Goal: Use online tool/utility: Utilize a website feature to perform a specific function

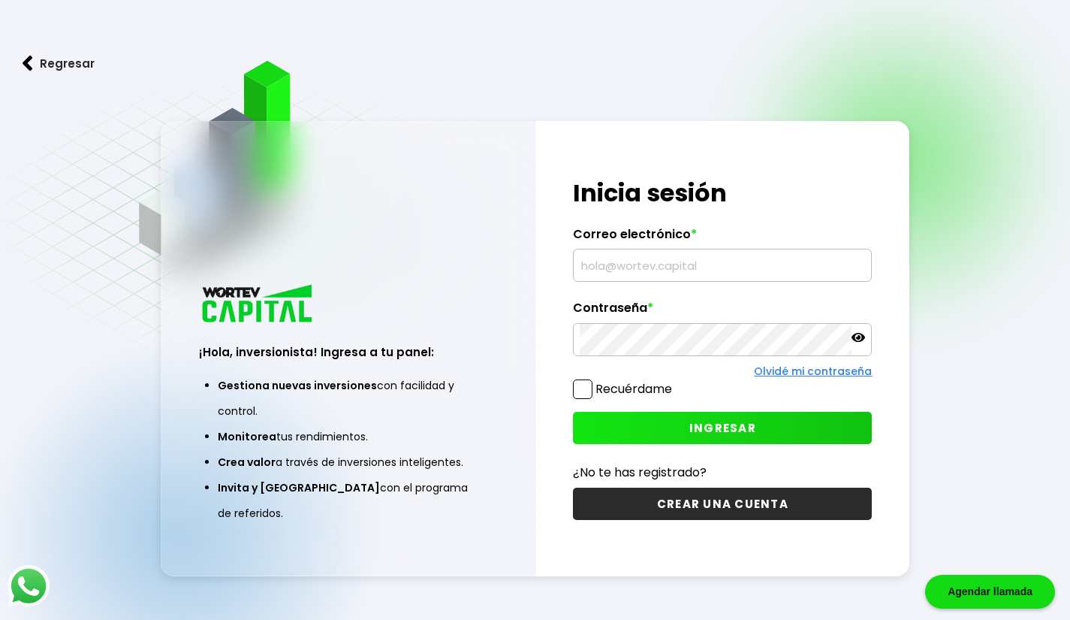
click at [639, 257] on input "text" at bounding box center [722, 265] width 285 height 32
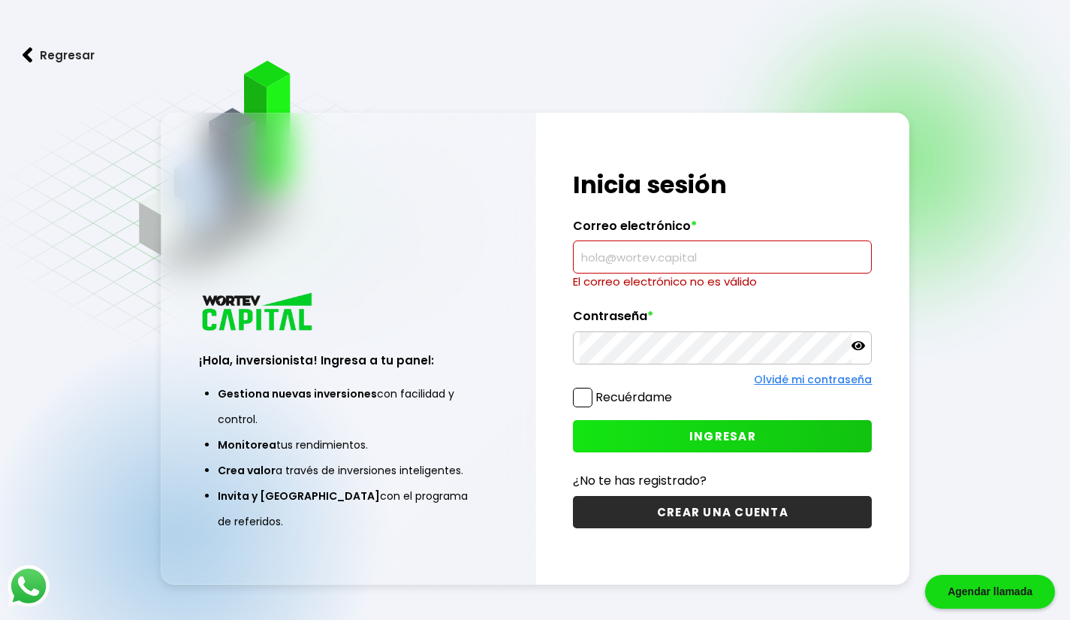
type input "[EMAIL_ADDRESS][DOMAIN_NAME]"
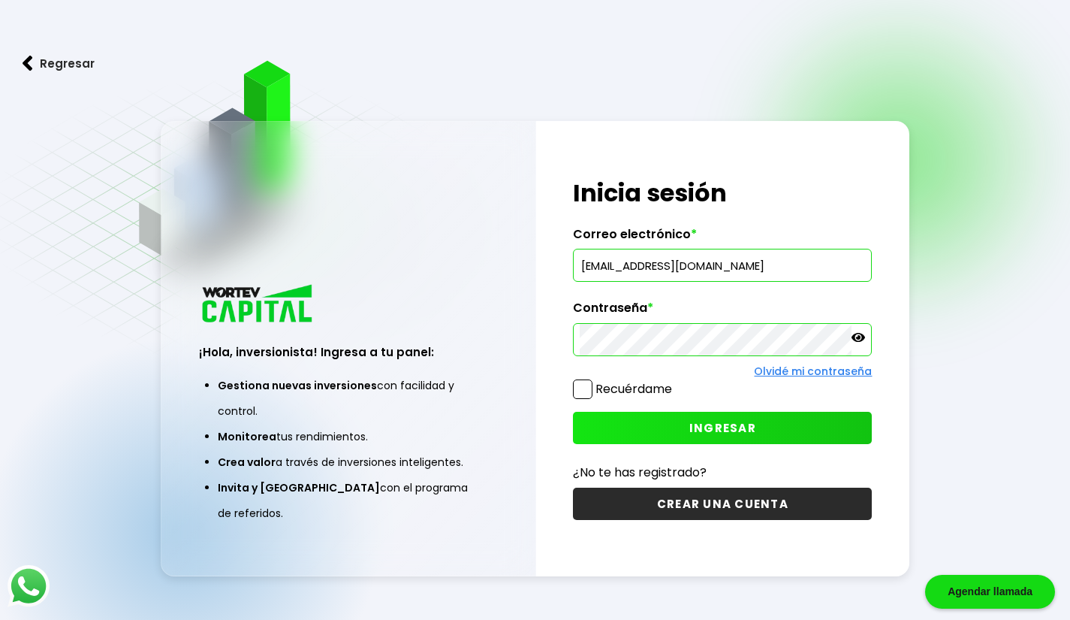
click at [713, 435] on span "INGRESAR" at bounding box center [723, 428] width 67 height 16
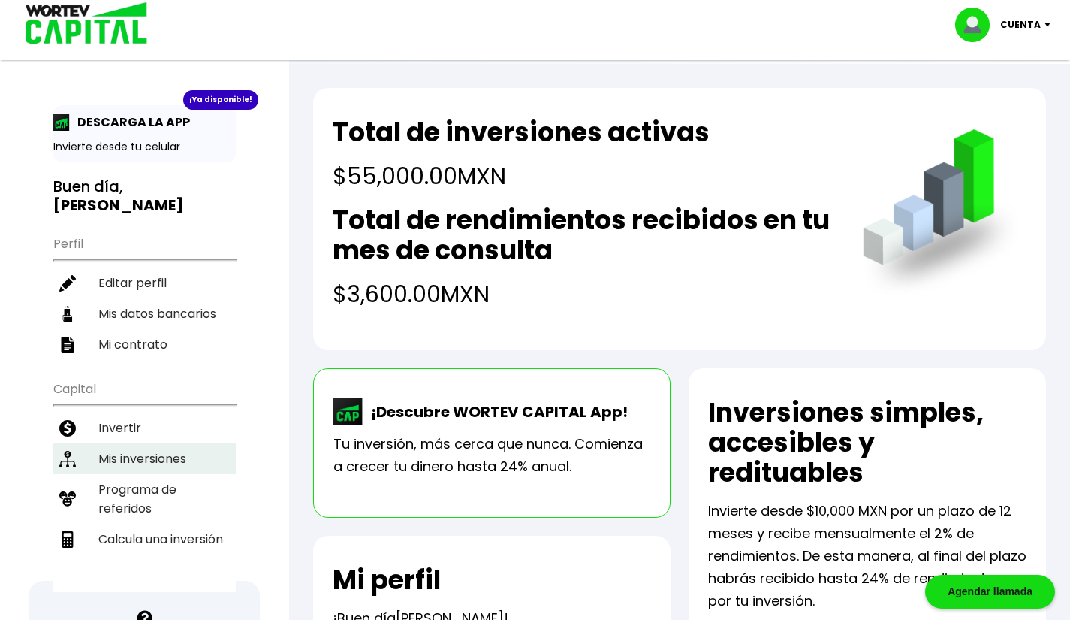
click at [173, 443] on li "Mis inversiones" at bounding box center [144, 458] width 183 height 31
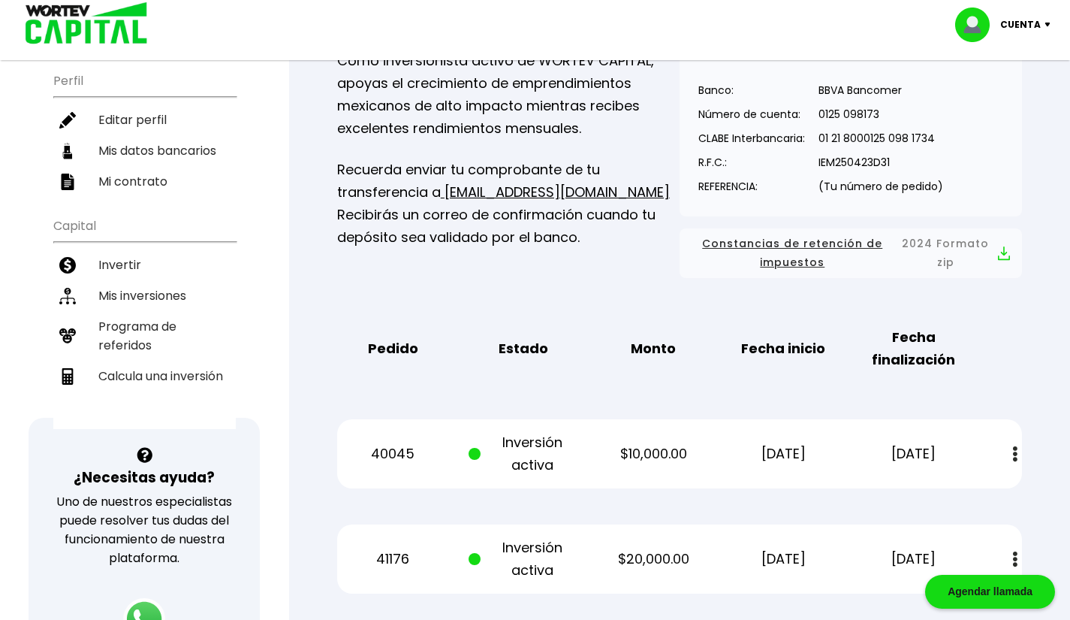
scroll to position [94, 0]
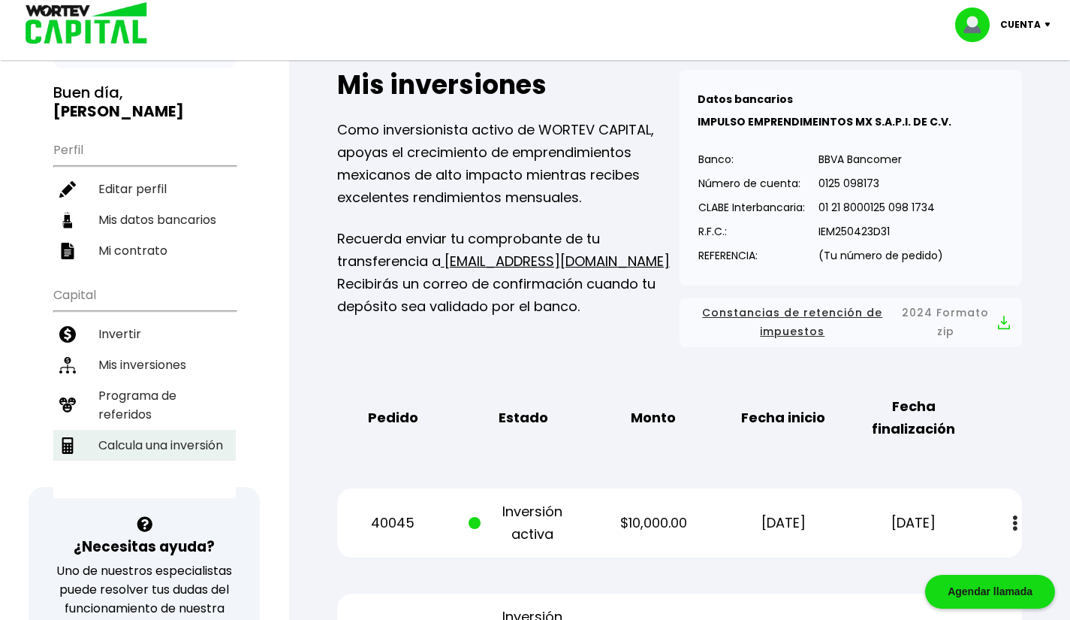
click at [183, 430] on li "Calcula una inversión" at bounding box center [144, 445] width 183 height 31
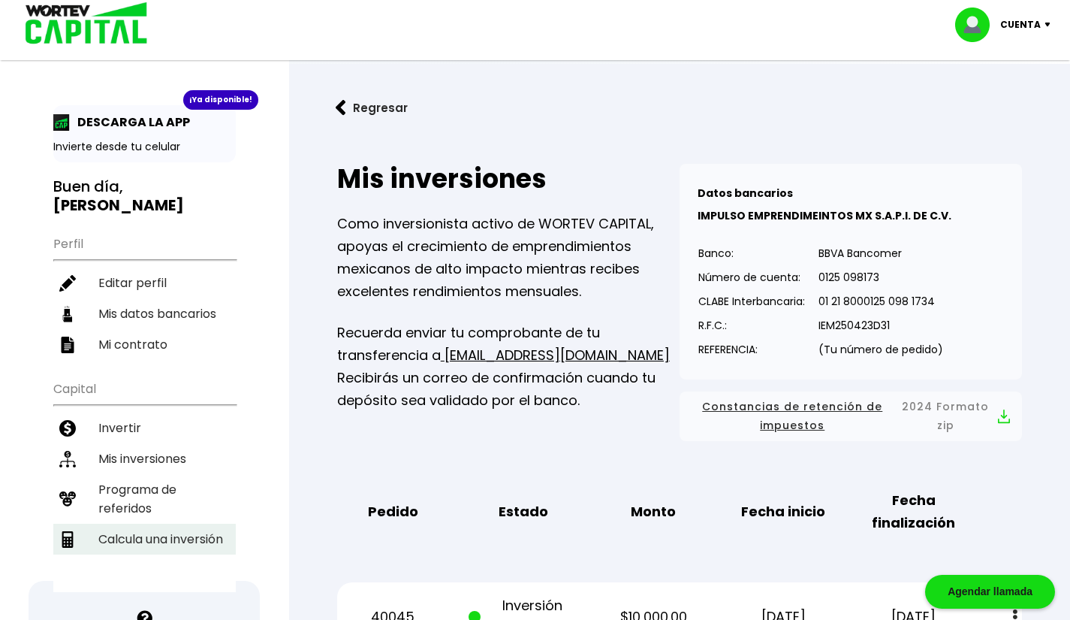
select select "1"
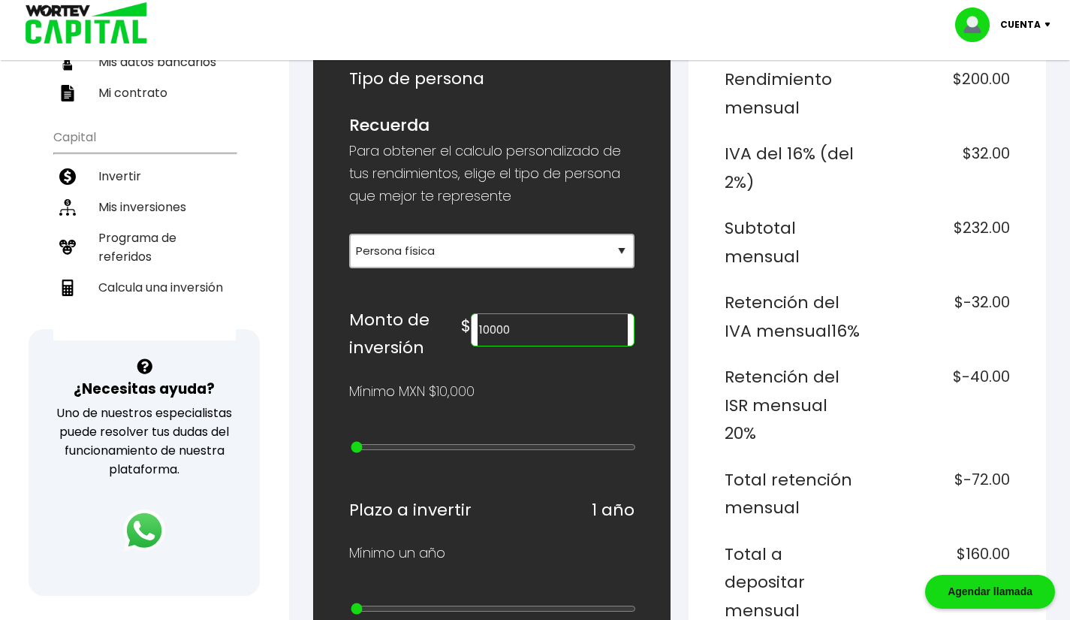
scroll to position [213, 0]
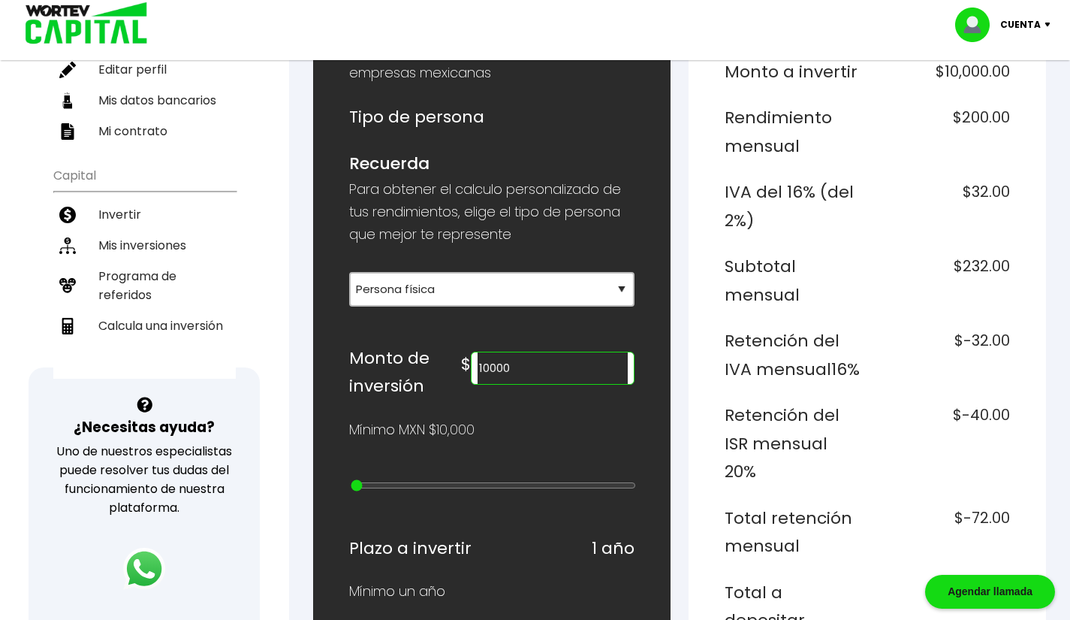
click at [542, 370] on input "10000" at bounding box center [552, 368] width 149 height 32
type input "2"
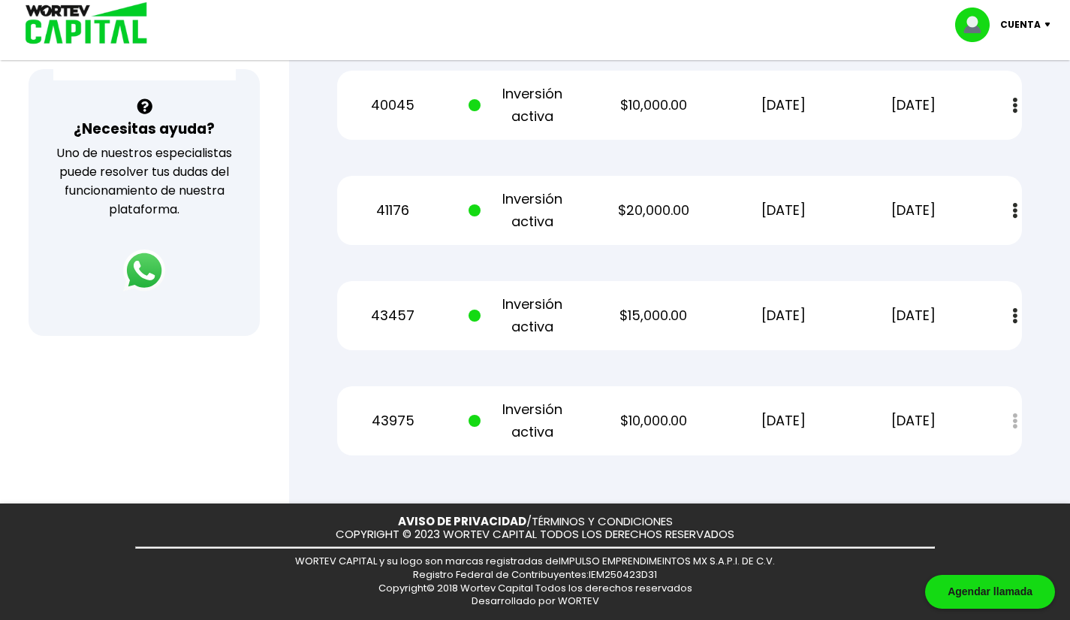
scroll to position [428, 0]
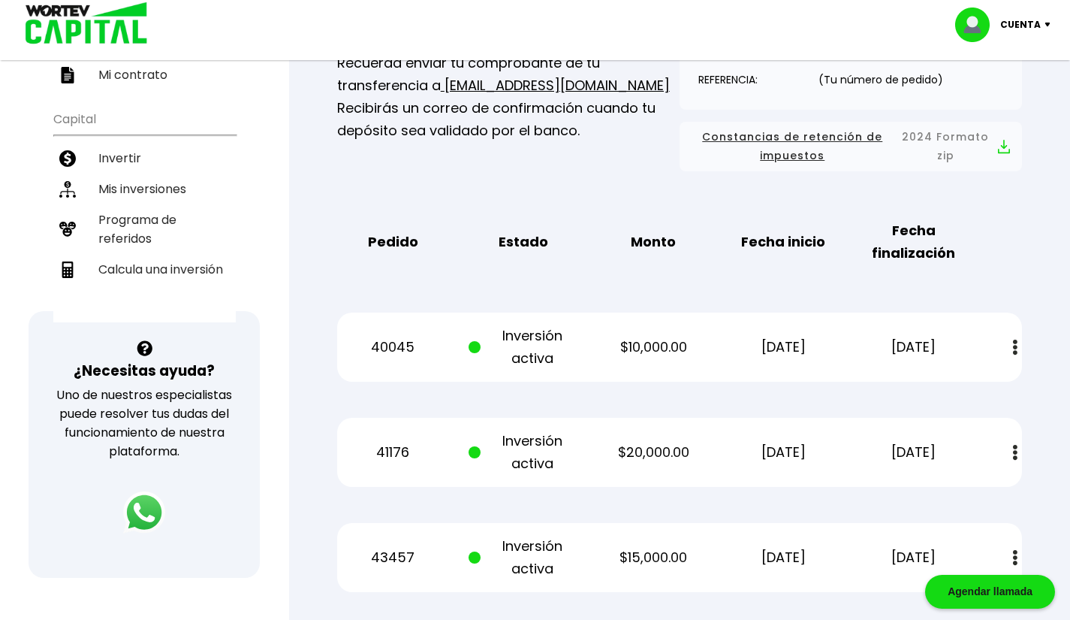
scroll to position [213, 0]
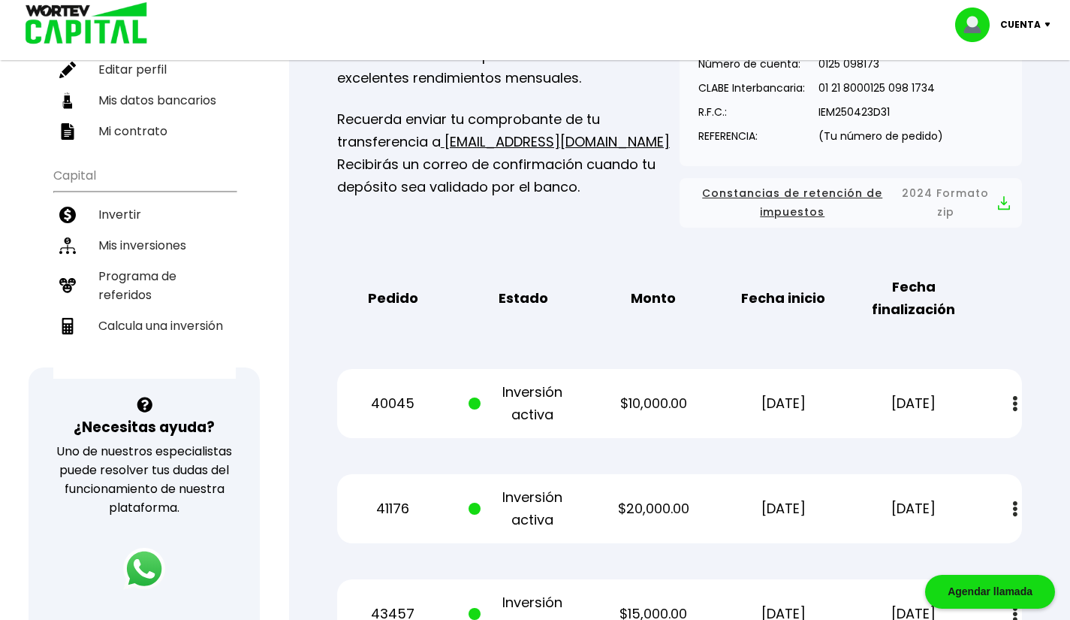
select select "1"
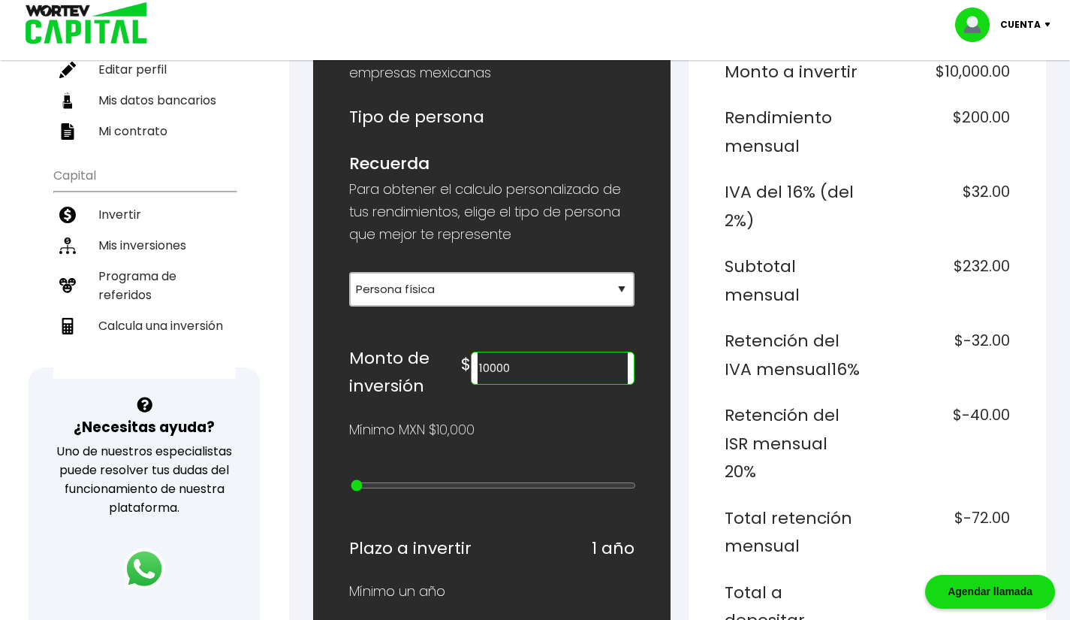
click at [561, 364] on input "10000" at bounding box center [552, 368] width 149 height 32
type input "55000"
click at [569, 428] on div "Mínimo MXN $10,000" at bounding box center [491, 429] width 285 height 23
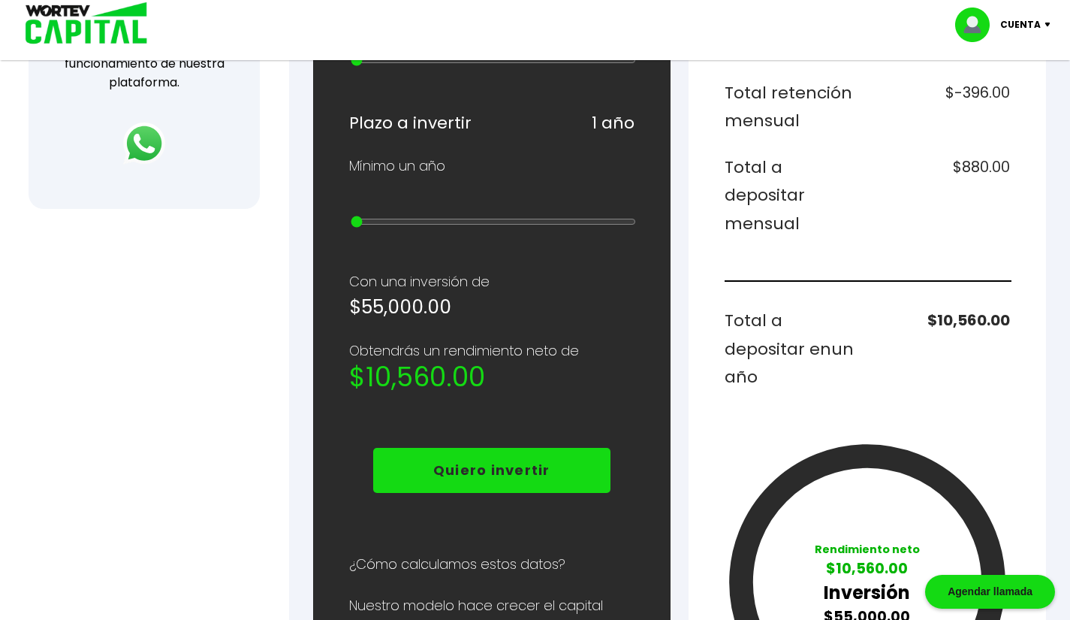
scroll to position [632, 0]
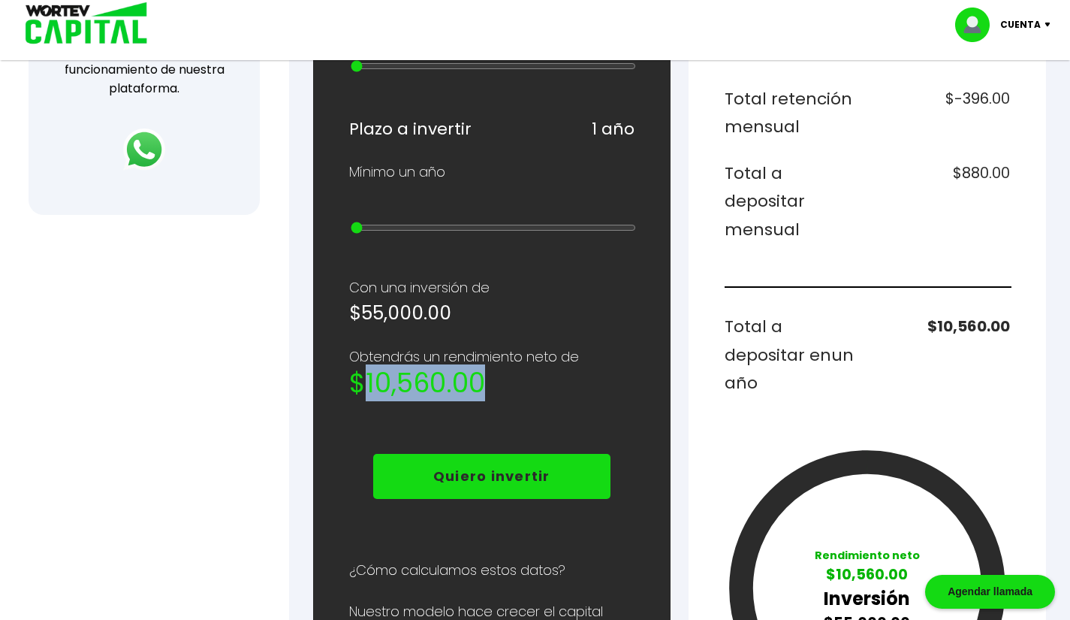
drag, startPoint x: 361, startPoint y: 371, endPoint x: 536, endPoint y: 381, distance: 176.0
click at [536, 381] on h2 "$10,560.00" at bounding box center [491, 383] width 285 height 30
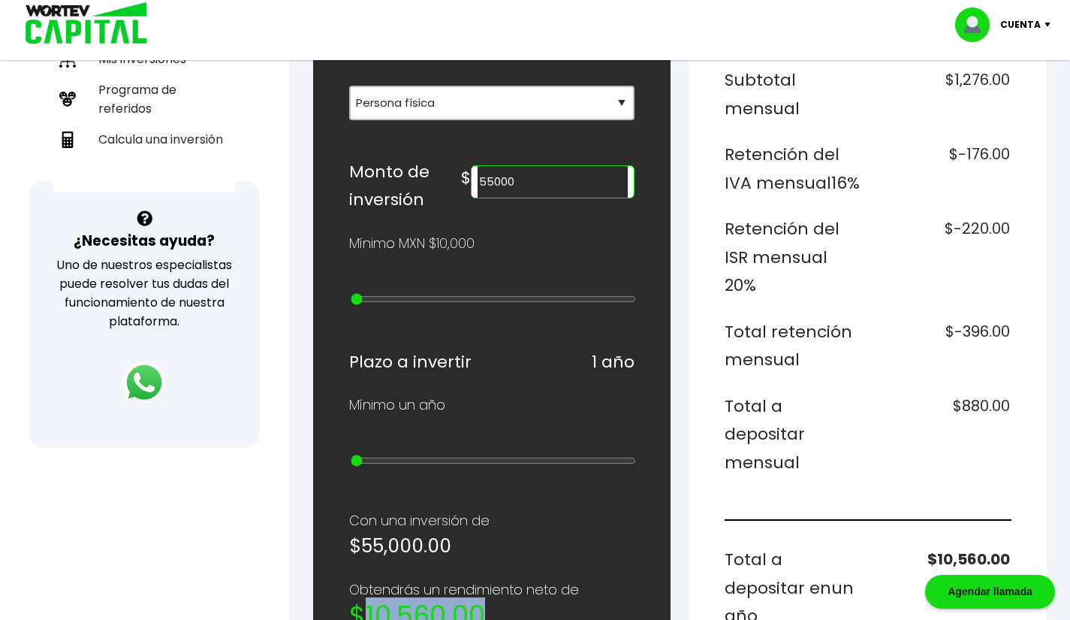
scroll to position [400, 0]
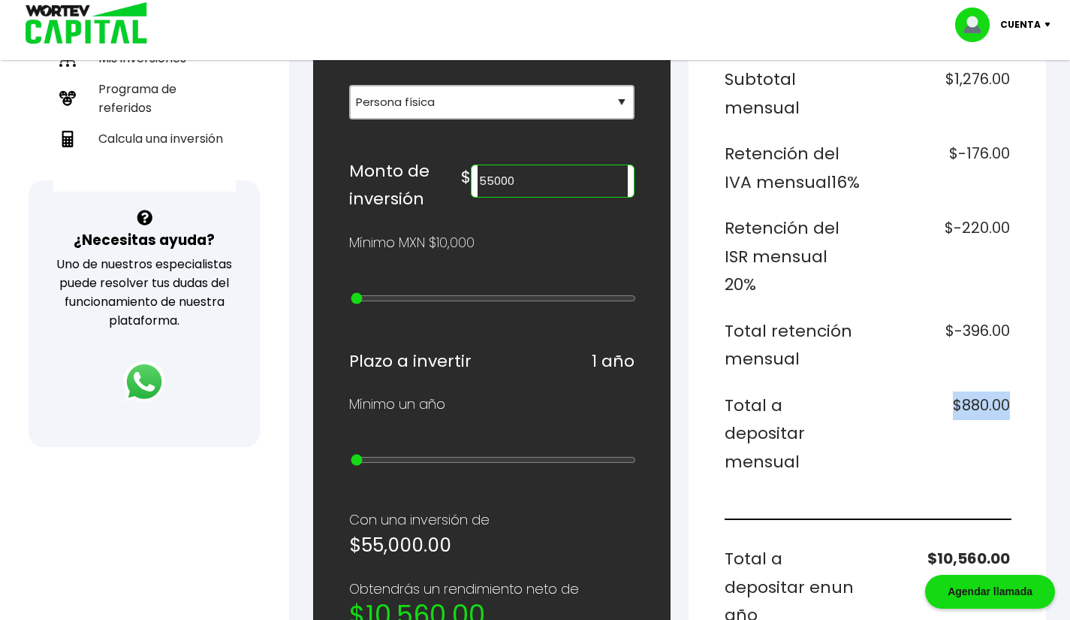
drag, startPoint x: 936, startPoint y: 406, endPoint x: 1009, endPoint y: 415, distance: 73.5
click at [1009, 415] on h6 "$880.00" at bounding box center [942, 433] width 137 height 85
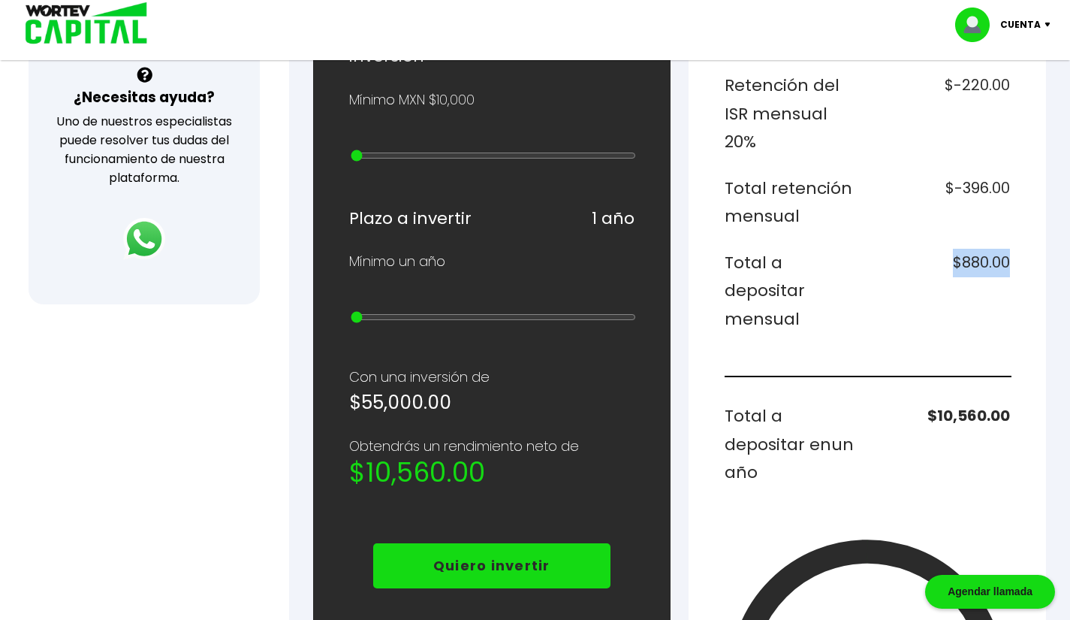
scroll to position [595, 0]
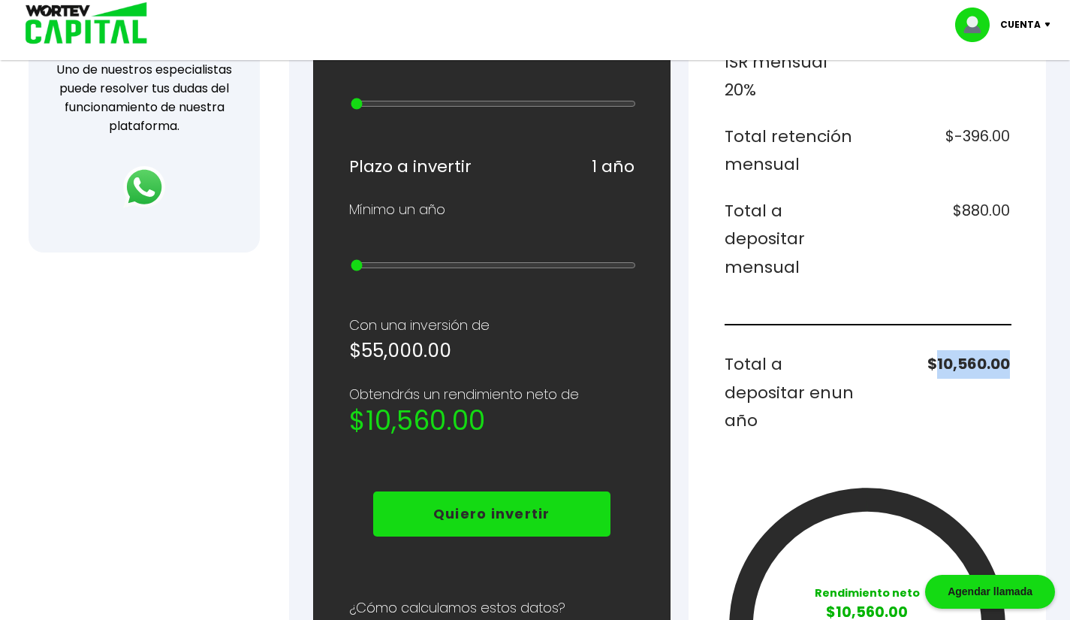
drag, startPoint x: 933, startPoint y: 368, endPoint x: 1047, endPoint y: 378, distance: 114.6
click at [1047, 378] on div "Regresar Calcular una inversión ¿Cuánto quieres invertir? WORTEV CAPITAL crece …" at bounding box center [679, 230] width 781 height 1522
click at [995, 376] on h6 "$10,560.00" at bounding box center [942, 392] width 137 height 85
click at [702, 116] on div "Desglose de rendimientos Monto a invertir $55,000.00 Rendimiento mensual $1,100…" at bounding box center [868, 280] width 358 height 1350
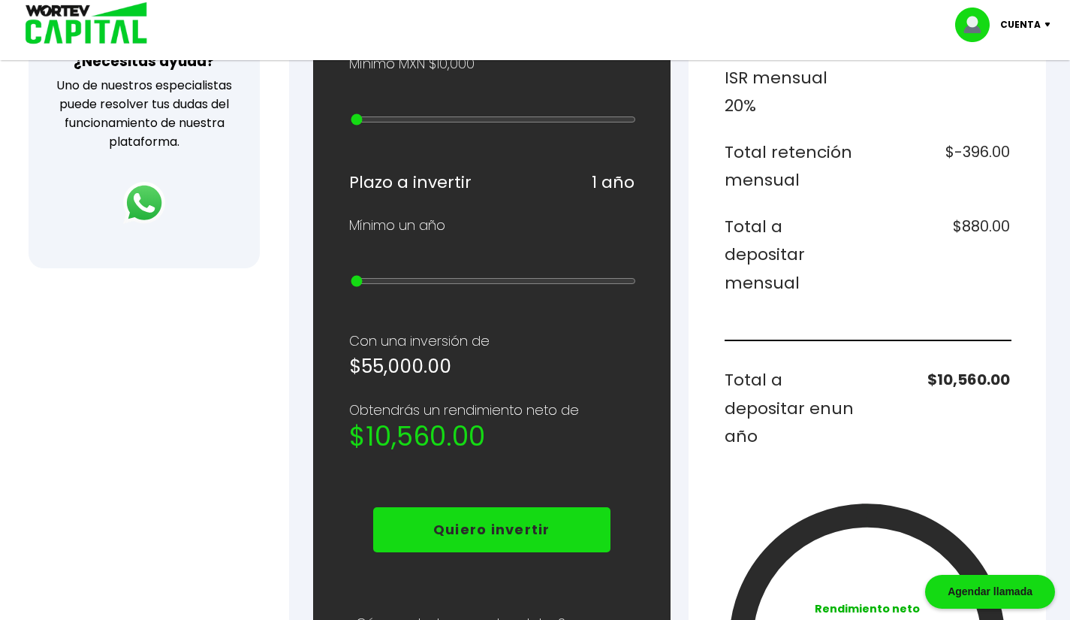
scroll to position [601, 0]
